Goal: Transaction & Acquisition: Purchase product/service

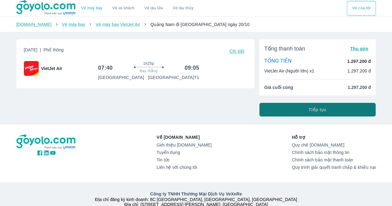
click at [272, 109] on button "Tiếp tục" at bounding box center [317, 110] width 117 height 14
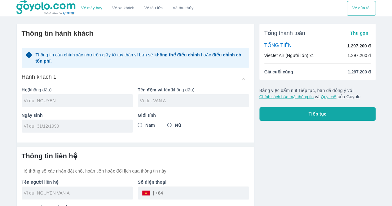
click at [51, 101] on input "text" at bounding box center [78, 101] width 109 height 6
type input "[PERSON_NAME]"
click at [167, 101] on input "text" at bounding box center [194, 101] width 109 height 6
type input "[PERSON_NAME]"
click at [118, 123] on input "tel" at bounding box center [75, 126] width 103 height 6
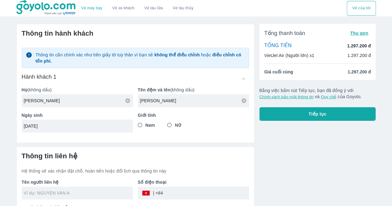
type input "[DATE]"
click at [170, 126] on input "Nữ" at bounding box center [169, 125] width 11 height 11
radio input "true"
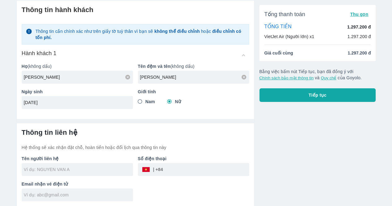
click at [65, 168] on input "text" at bounding box center [78, 169] width 109 height 6
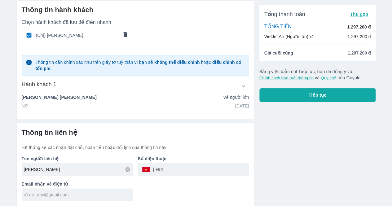
type input "[PERSON_NAME]"
click at [187, 171] on input "tel" at bounding box center [206, 169] width 86 height 15
type input "327070018"
click at [61, 197] on input "text" at bounding box center [78, 195] width 109 height 6
type input "N"
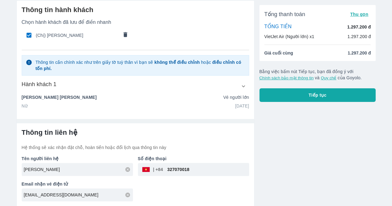
type input "[EMAIL_ADDRESS][DOMAIN_NAME]"
click at [314, 95] on span "Tiếp tục" at bounding box center [318, 95] width 18 height 6
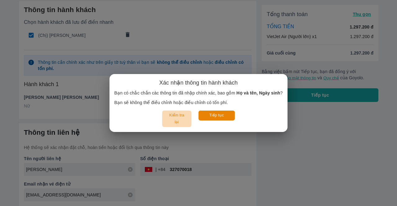
click at [169, 113] on button "Kiểm tra lại" at bounding box center [176, 119] width 29 height 16
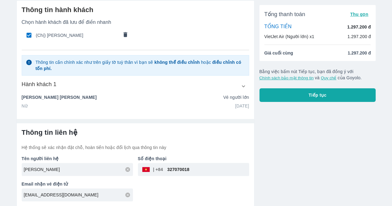
scroll to position [0, 0]
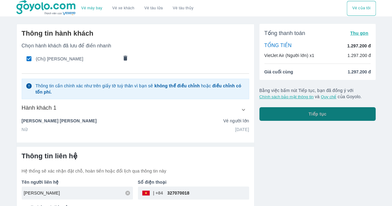
click at [302, 118] on button "Tiếp tục" at bounding box center [317, 114] width 117 height 14
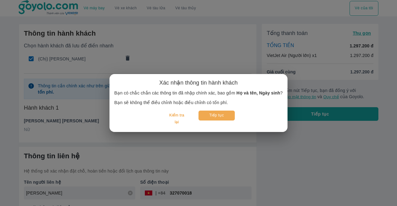
click at [215, 112] on button "Tiếp tục" at bounding box center [216, 116] width 36 height 10
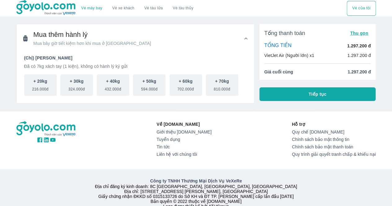
click at [33, 82] on button "+ 20kg 216.000đ" at bounding box center [40, 84] width 33 height 21
